Goal: Task Accomplishment & Management: Manage account settings

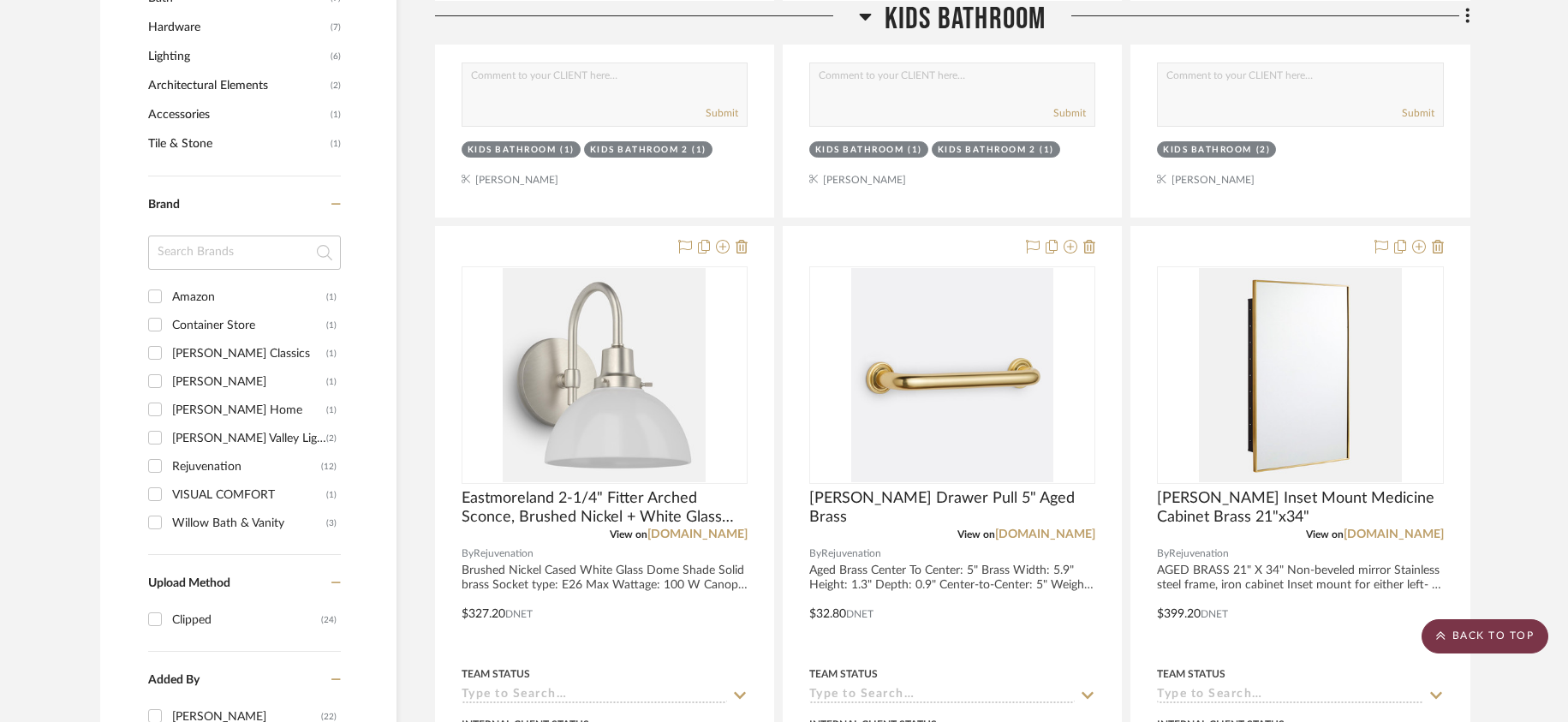
click at [1495, 635] on scroll-to-top-button "BACK TO TOP" at bounding box center [1485, 636] width 126 height 35
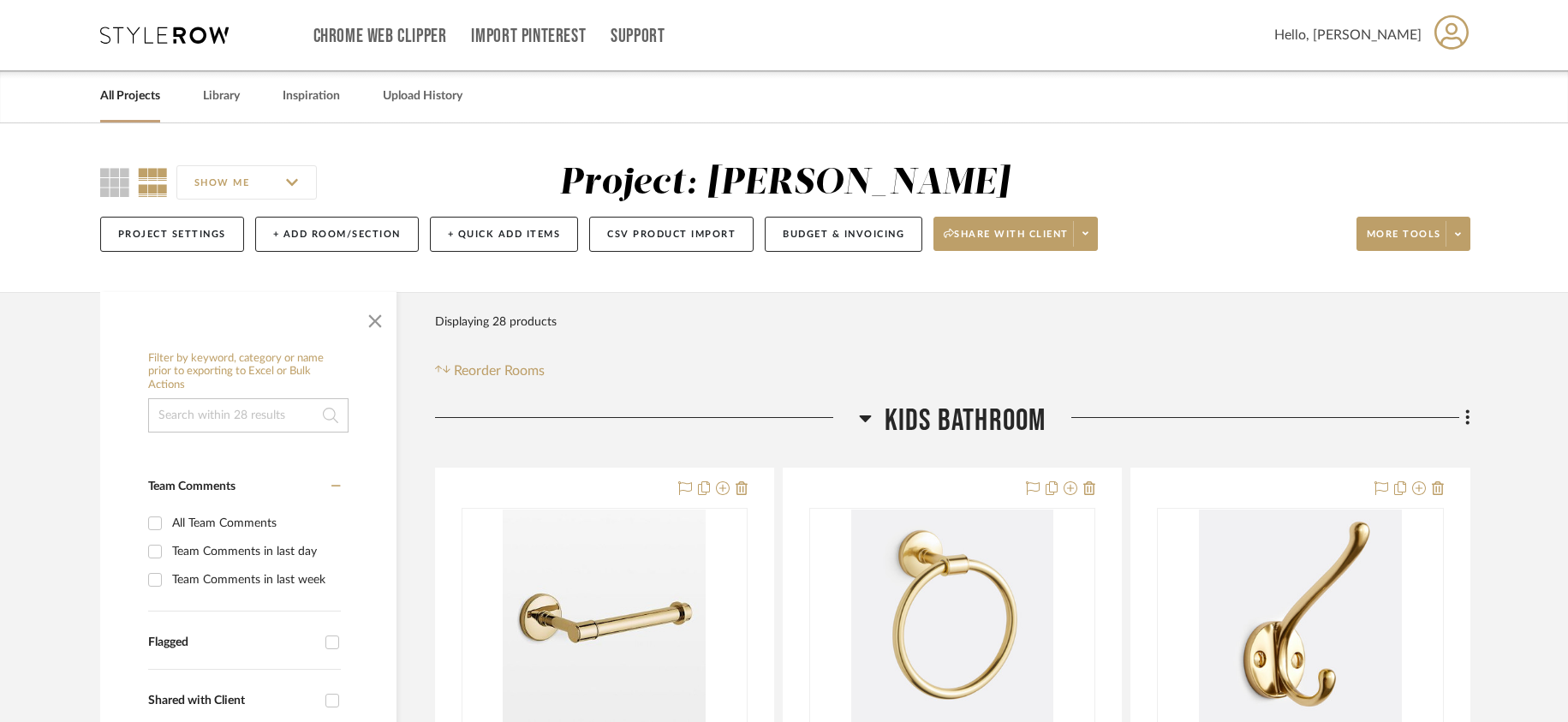
click at [137, 100] on link "All Projects" at bounding box center [130, 96] width 60 height 23
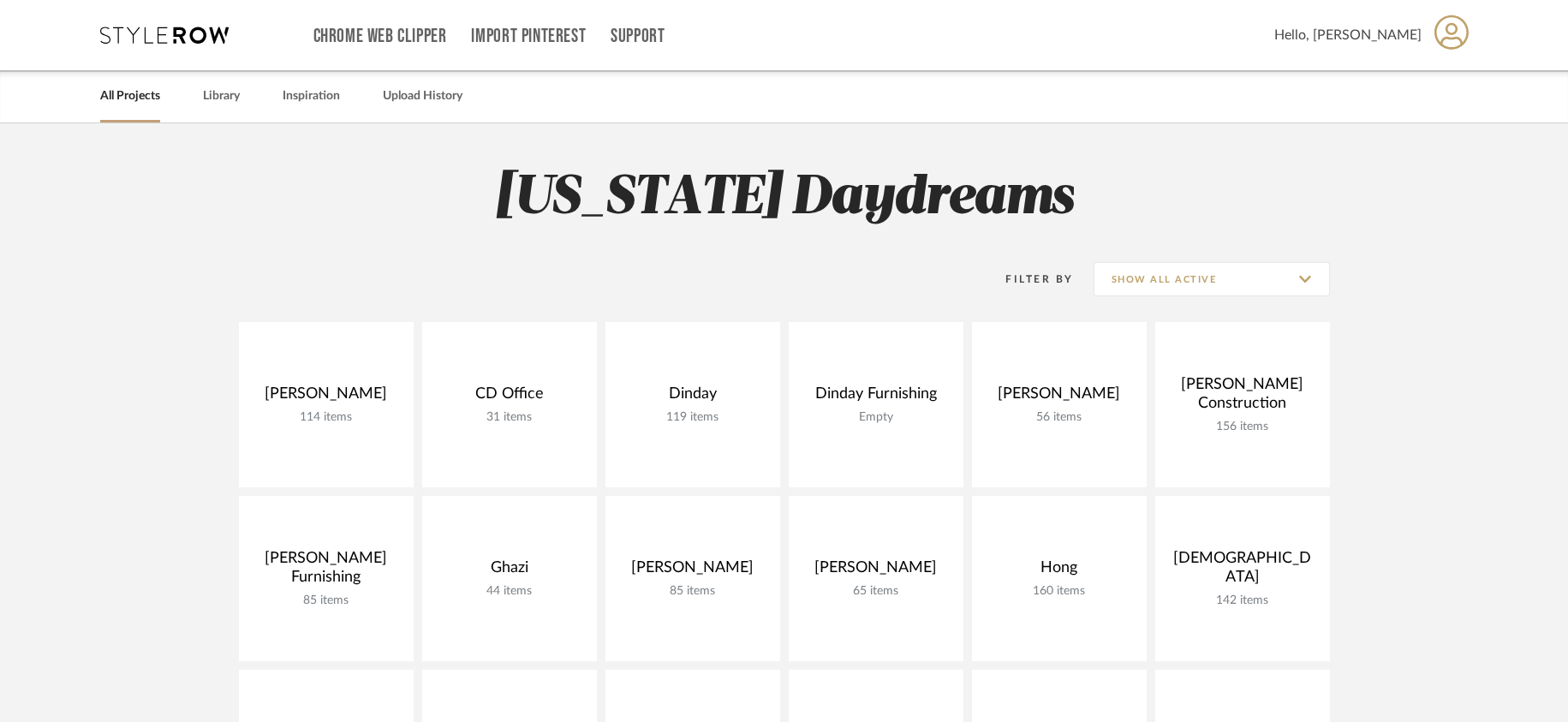
scroll to position [69, 0]
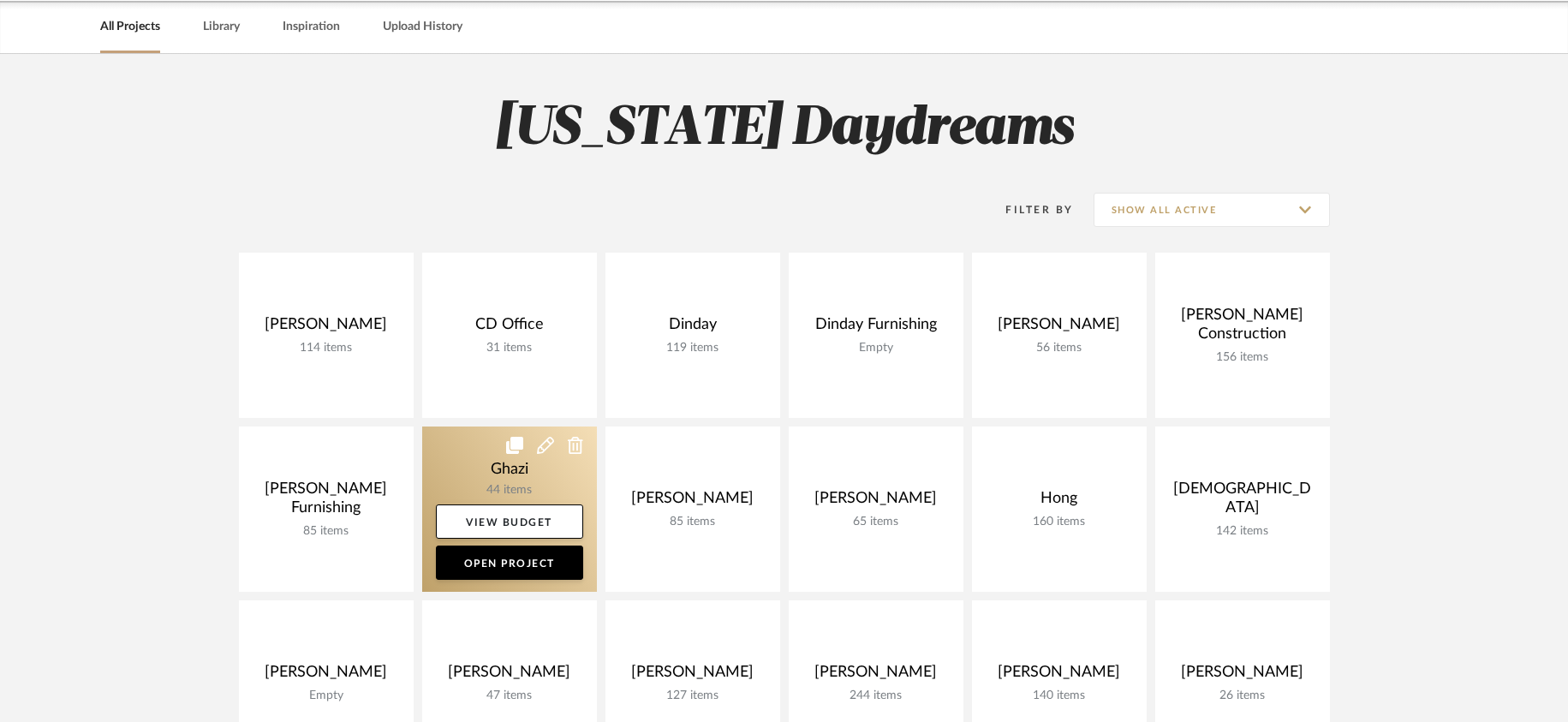
click at [510, 466] on link at bounding box center [509, 508] width 175 height 165
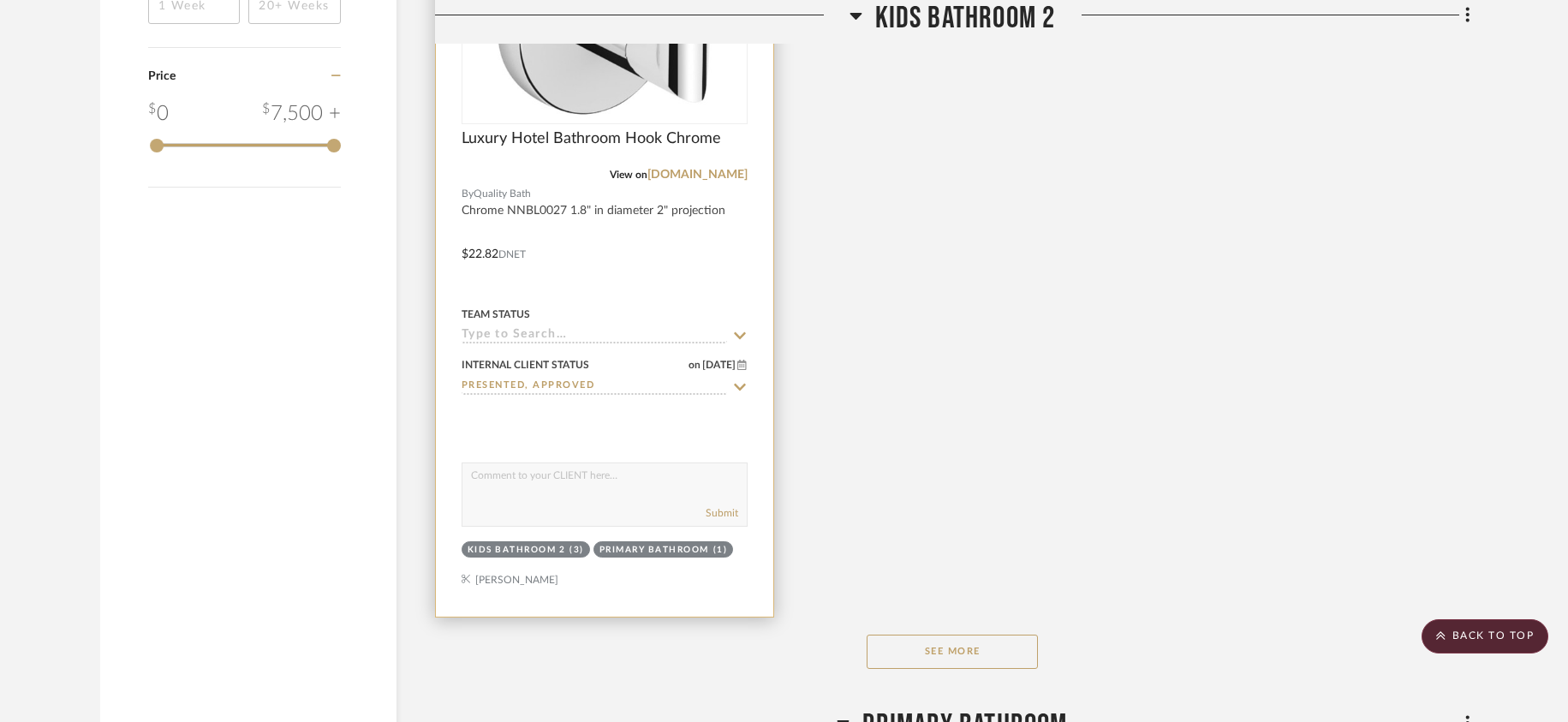
scroll to position [2292, 0]
click at [592, 86] on img "0" at bounding box center [604, 14] width 214 height 214
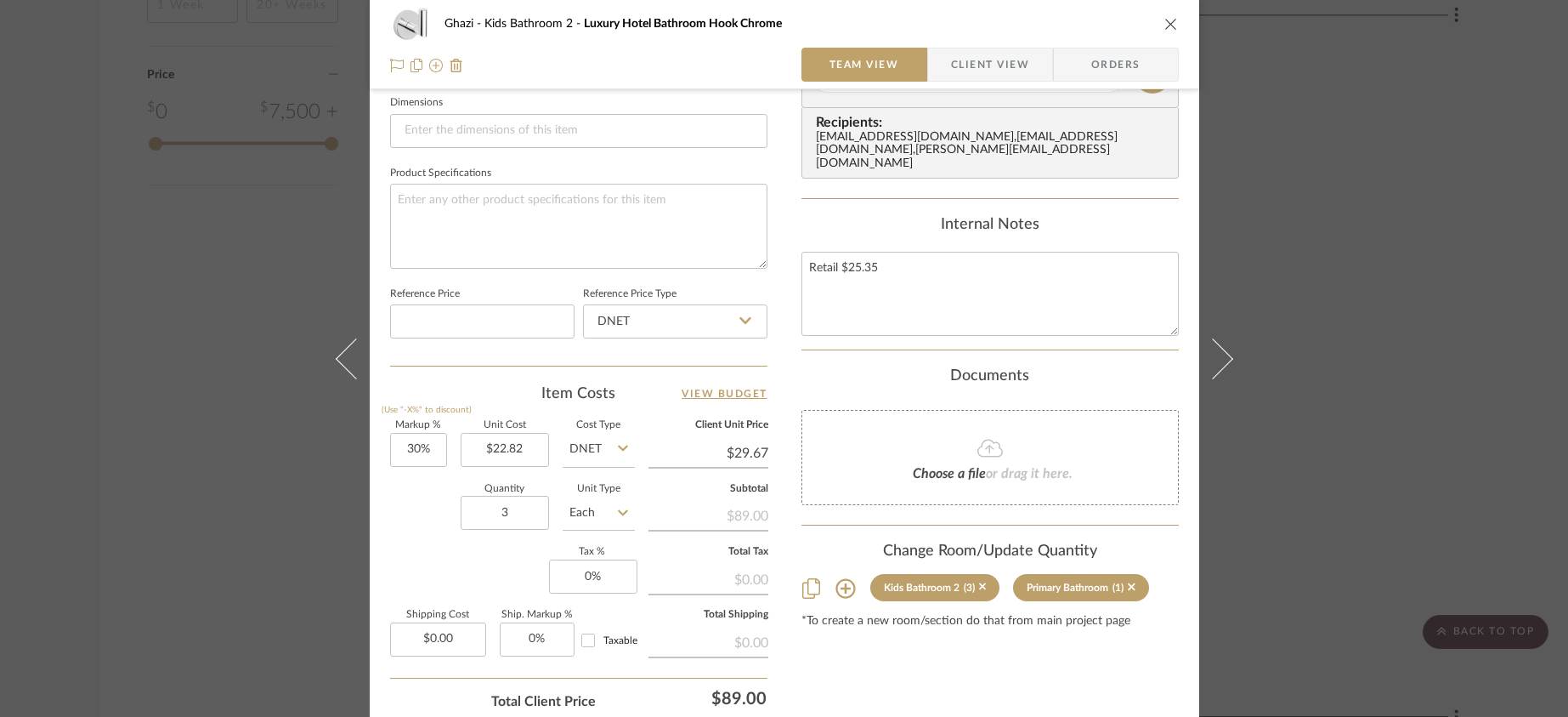
scroll to position [751, 0]
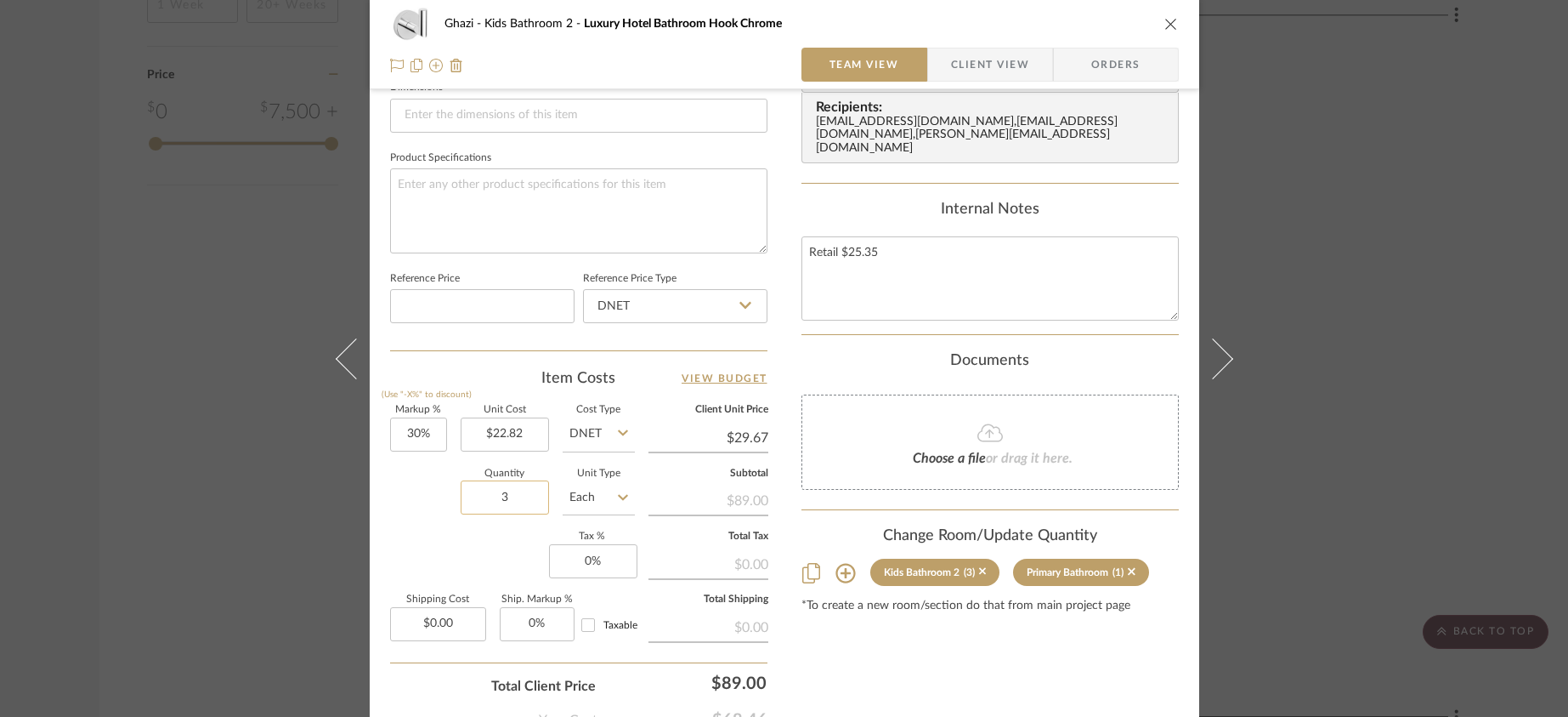
click at [499, 501] on input "3" at bounding box center [505, 498] width 89 height 34
type input "7"
click at [407, 528] on div "Quantity 7 Unit Type Each" at bounding box center [512, 499] width 245 height 60
click at [315, 532] on div "Ghazi Kids Bathroom 2 Luxury Hotel Bathroom Hook Chrome Team View Client View O…" at bounding box center [784, 358] width 1568 height 717
click at [258, 543] on div "Ghazi Kids Bathroom 2 Luxury Hotel Bathroom Hook Chrome Team View Client View O…" at bounding box center [784, 358] width 1568 height 717
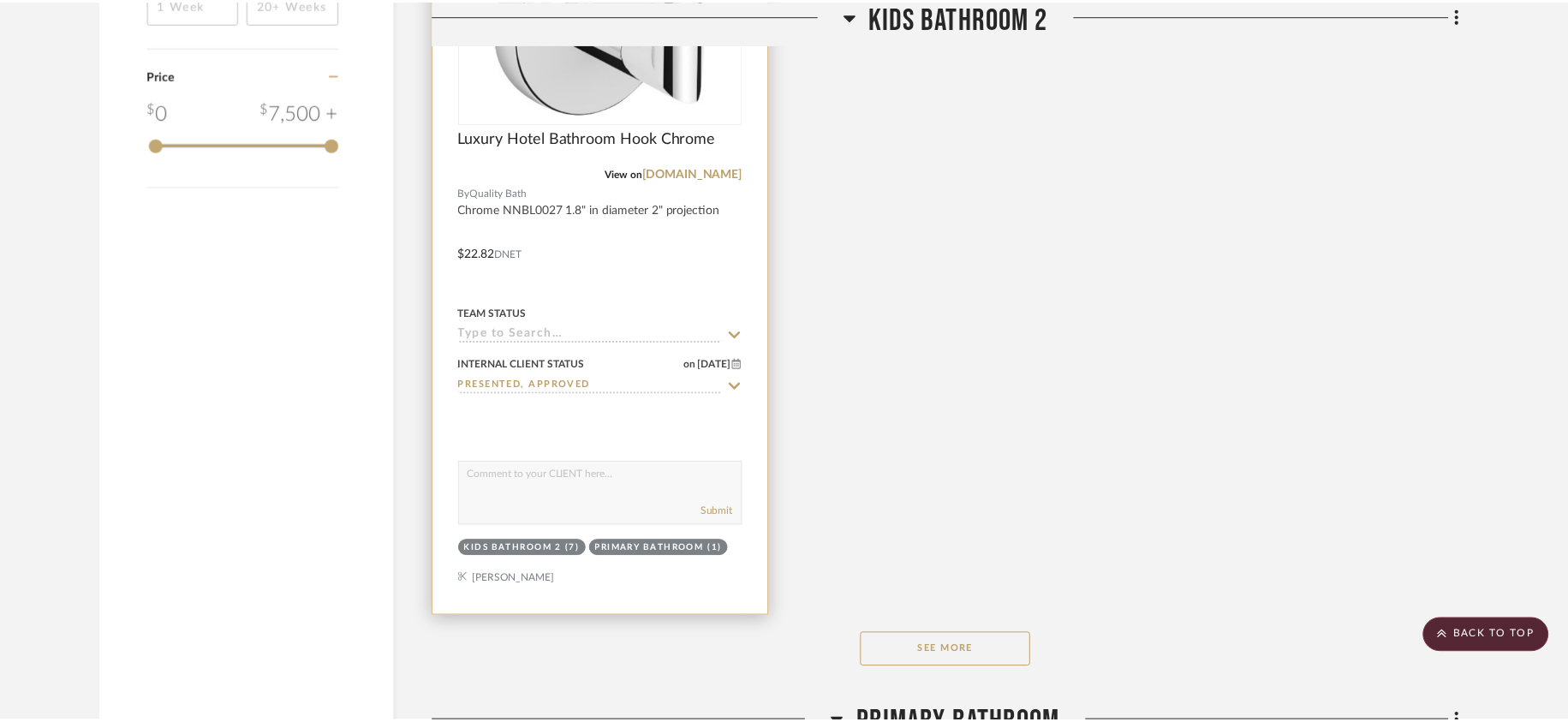
scroll to position [2292, 0]
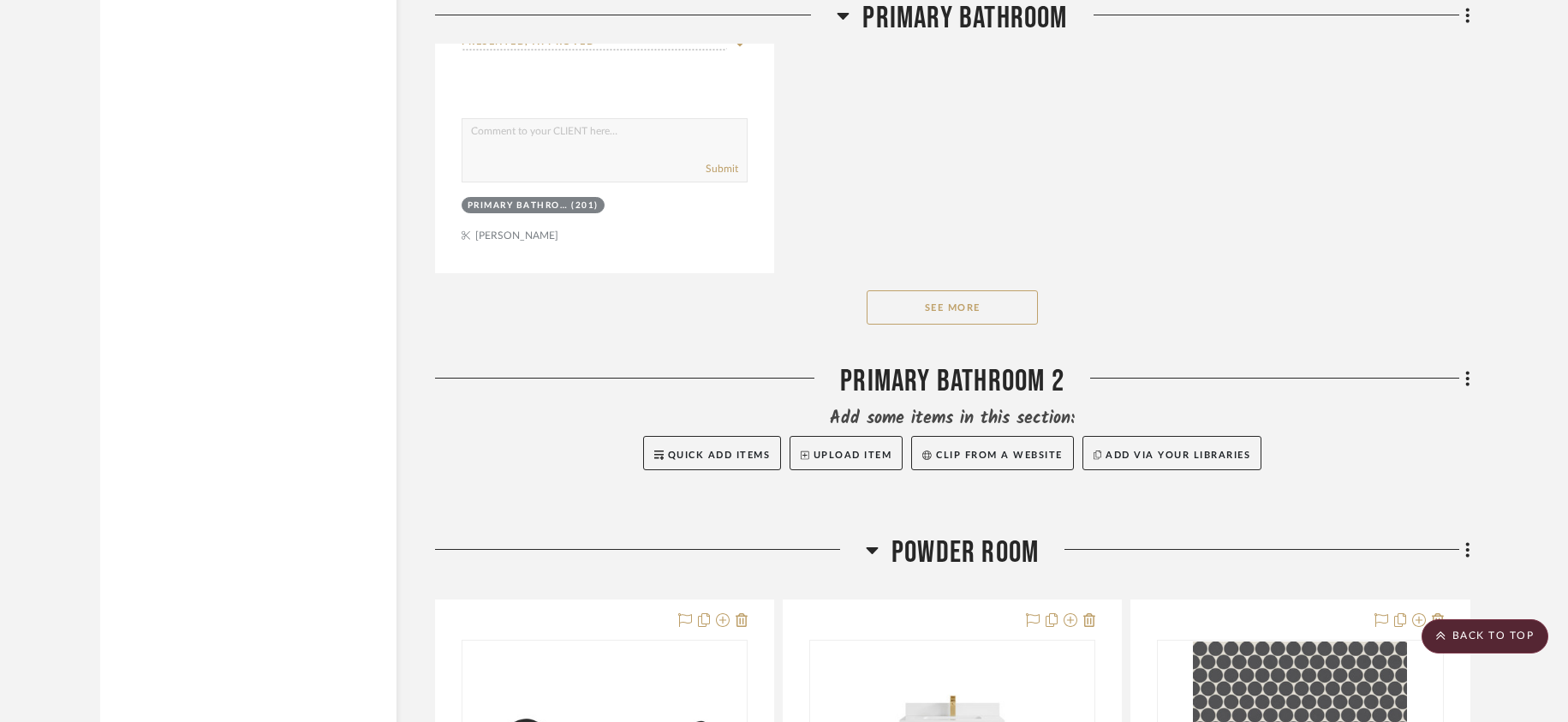
scroll to position [5057, 0]
click at [951, 313] on button "See More" at bounding box center [953, 308] width 172 height 35
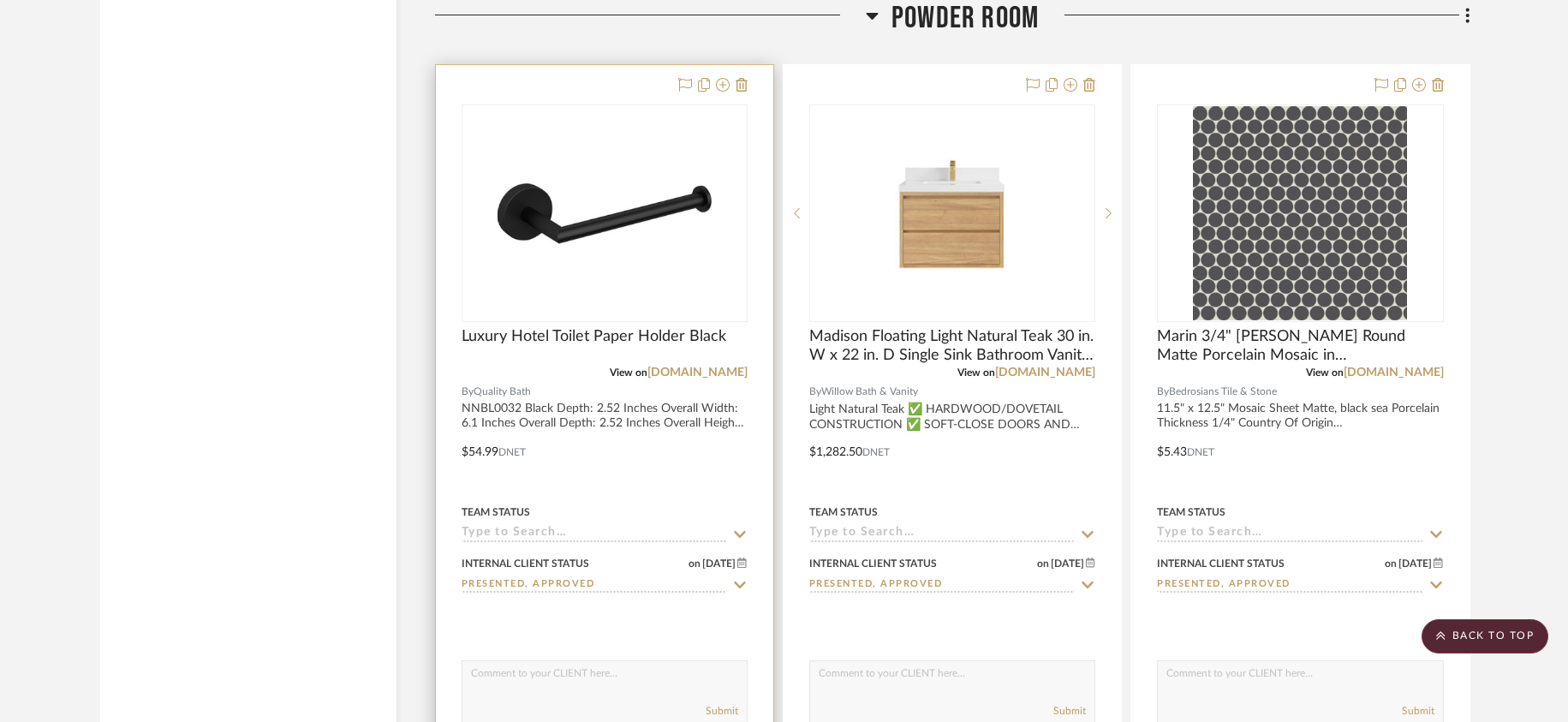
scroll to position [5585, 0]
